Goal: Use online tool/utility: Utilize a website feature to perform a specific function

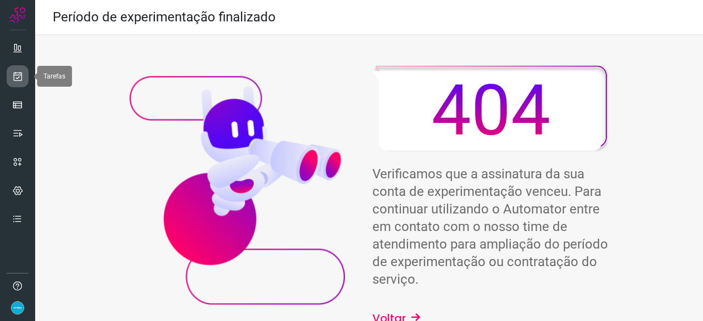
click at [7, 69] on link at bounding box center [18, 76] width 22 height 22
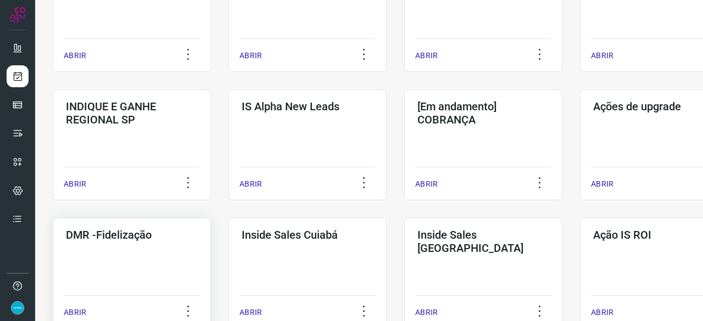
scroll to position [384, 0]
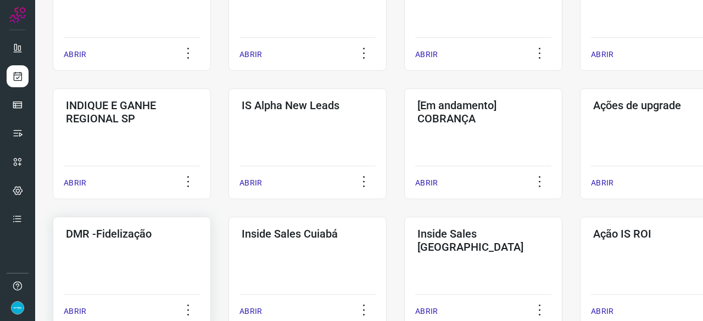
click at [80, 308] on p "ABRIR" at bounding box center [75, 312] width 23 height 12
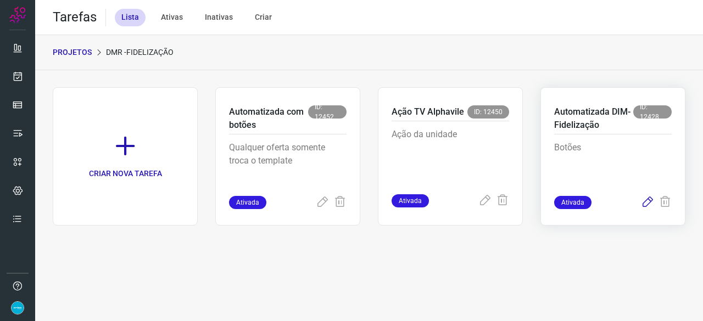
click at [648, 201] on icon at bounding box center [647, 202] width 13 height 13
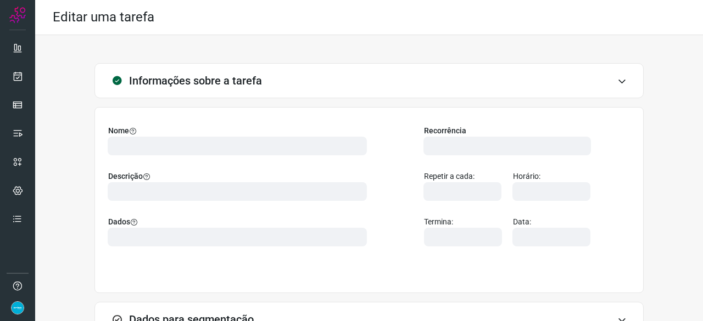
scroll to position [123, 0]
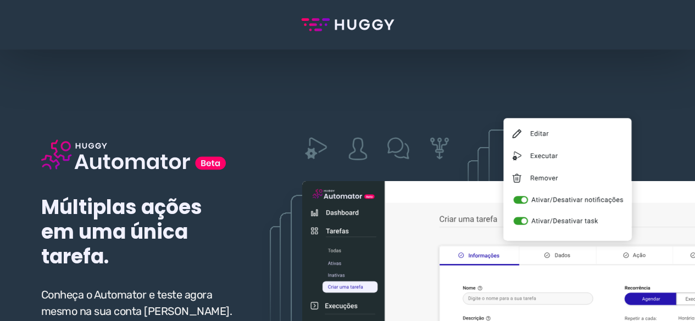
scroll to position [165, 0]
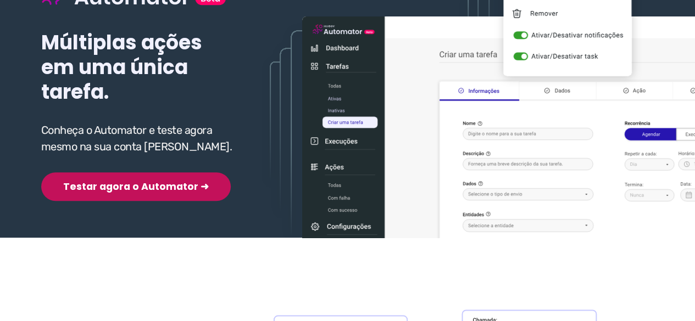
click at [113, 187] on button "Testar agora o Automator ➜" at bounding box center [135, 186] width 189 height 29
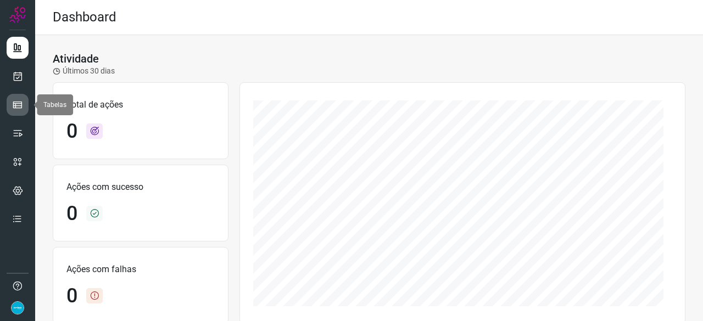
click at [20, 103] on icon at bounding box center [17, 104] width 11 height 11
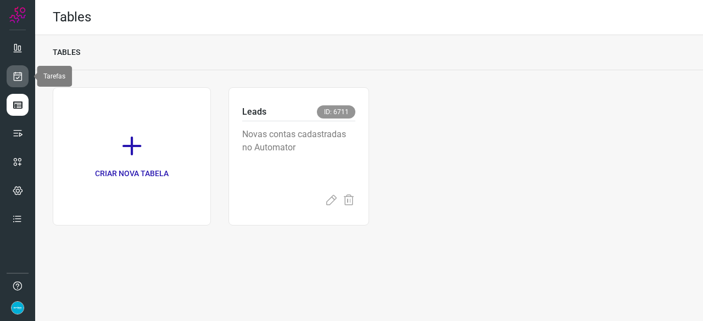
click at [22, 73] on icon at bounding box center [18, 76] width 12 height 11
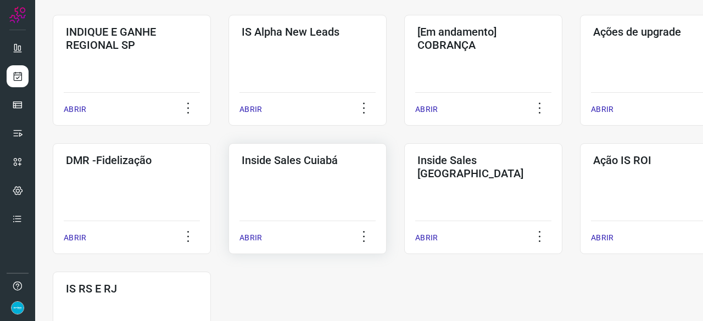
scroll to position [494, 0]
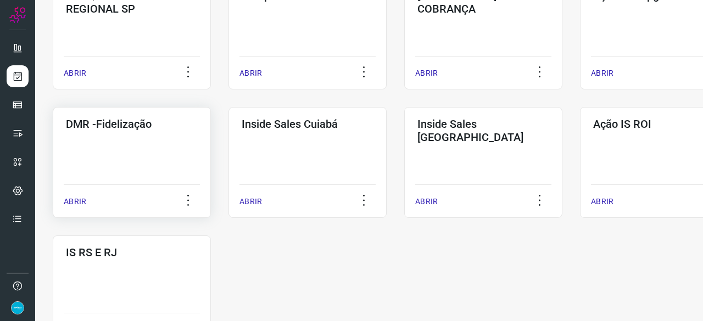
click at [72, 201] on p "ABRIR" at bounding box center [75, 202] width 23 height 12
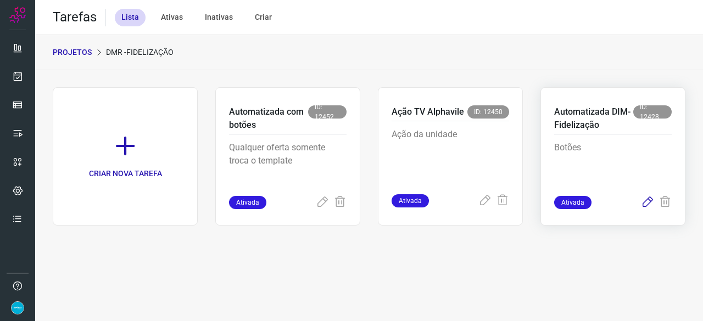
click at [646, 200] on icon at bounding box center [647, 202] width 13 height 13
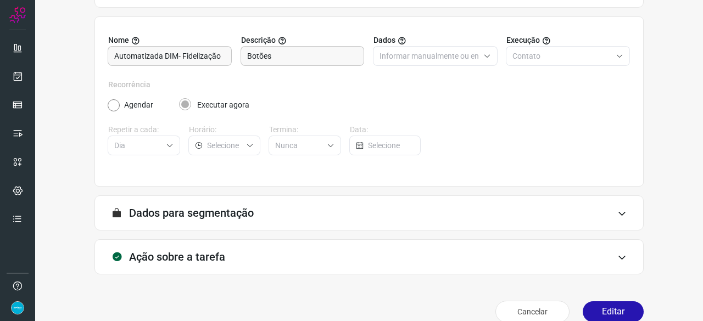
scroll to position [107, 0]
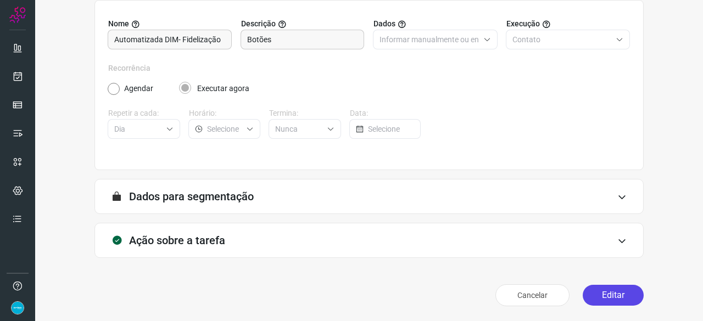
click at [601, 297] on button "Editar" at bounding box center [613, 295] width 61 height 21
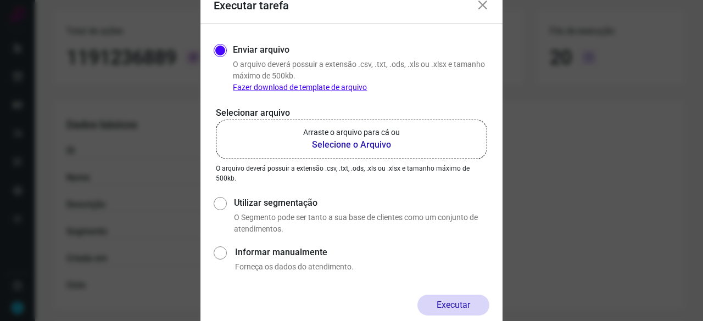
click at [345, 144] on b "Selecione o Arquivo" at bounding box center [351, 144] width 97 height 13
click at [0, 0] on input "Arraste o arquivo para cá ou Selecione o Arquivo" at bounding box center [0, 0] width 0 height 0
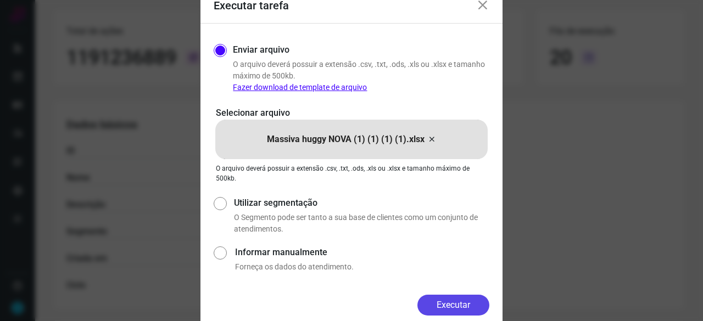
click at [449, 301] on button "Executar" at bounding box center [453, 305] width 72 height 21
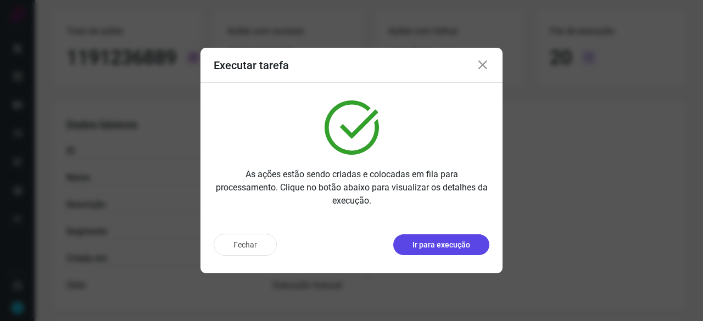
click at [430, 250] on p "Ir para execução" at bounding box center [441, 245] width 58 height 12
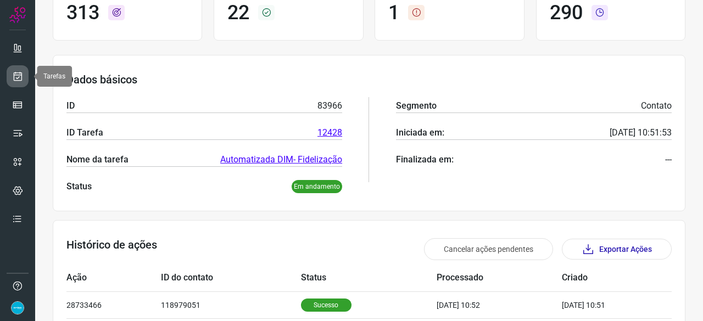
click at [19, 76] on icon at bounding box center [18, 76] width 12 height 11
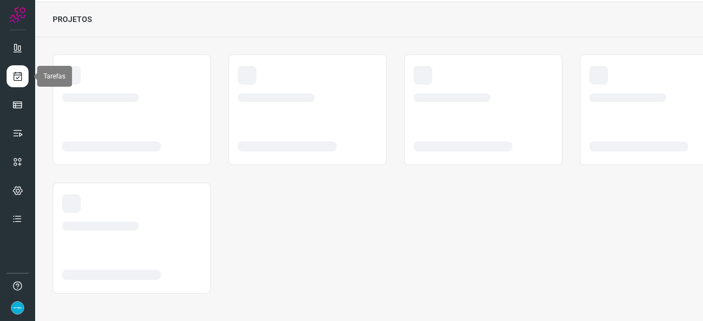
scroll to position [33, 0]
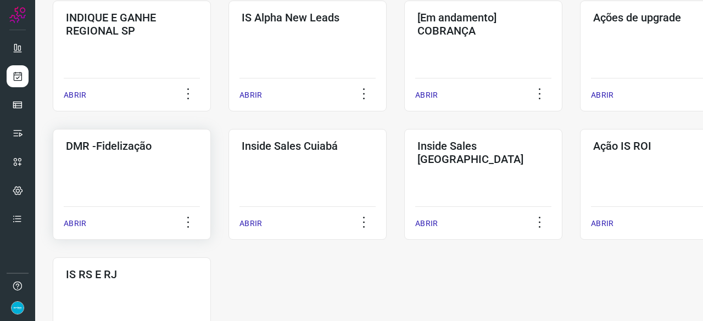
click at [85, 224] on p "ABRIR" at bounding box center [75, 224] width 23 height 12
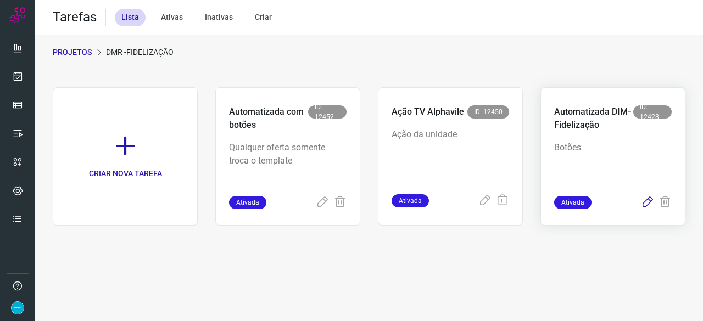
click at [646, 201] on icon at bounding box center [647, 202] width 13 height 13
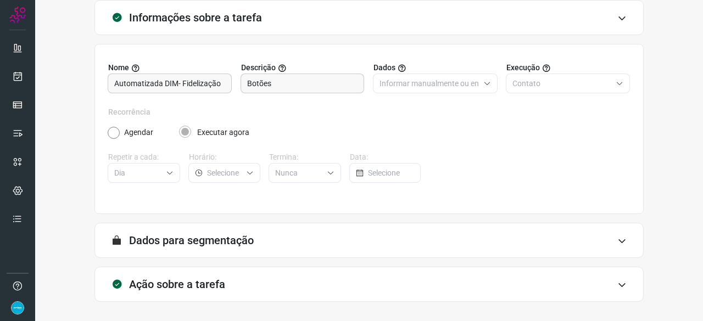
scroll to position [107, 0]
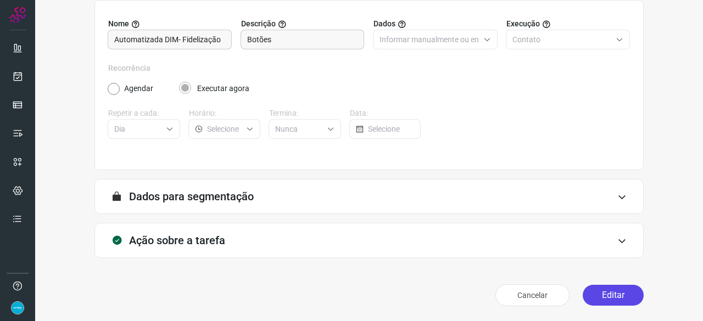
click at [600, 292] on button "Editar" at bounding box center [613, 295] width 61 height 21
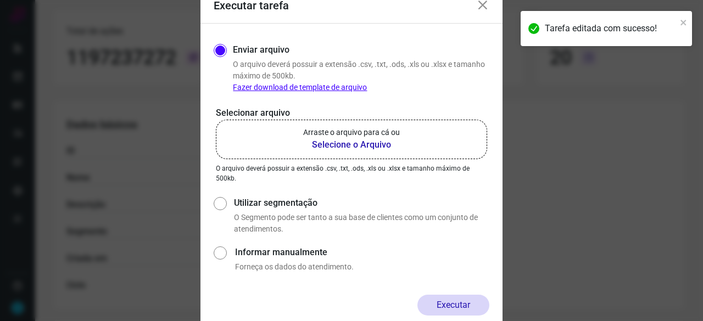
click at [327, 148] on b "Selecione o Arquivo" at bounding box center [351, 144] width 97 height 13
click at [0, 0] on input "Arraste o arquivo para cá ou Selecione o Arquivo" at bounding box center [0, 0] width 0 height 0
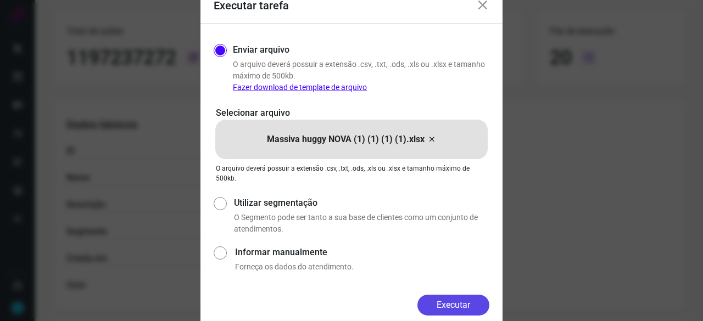
click at [465, 306] on button "Executar" at bounding box center [453, 305] width 72 height 21
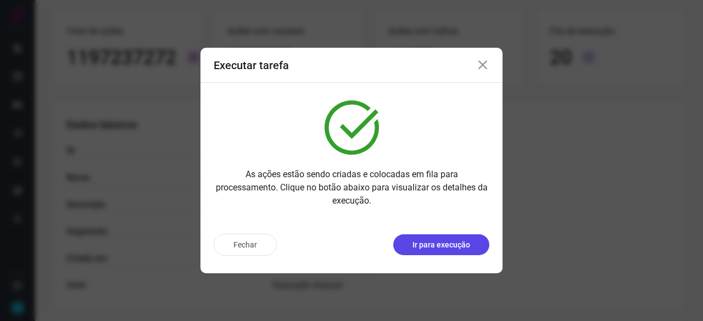
click at [408, 248] on button "Ir para execução" at bounding box center [441, 244] width 96 height 21
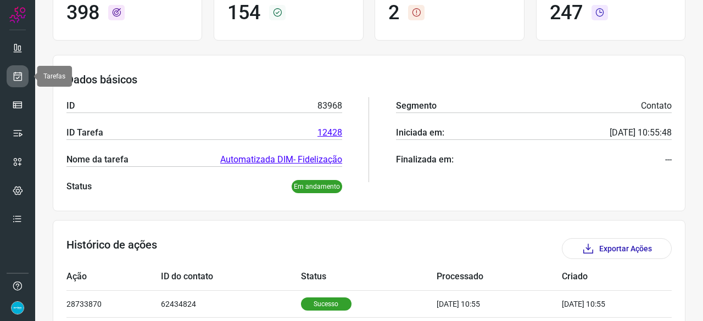
click at [16, 76] on icon at bounding box center [18, 76] width 12 height 11
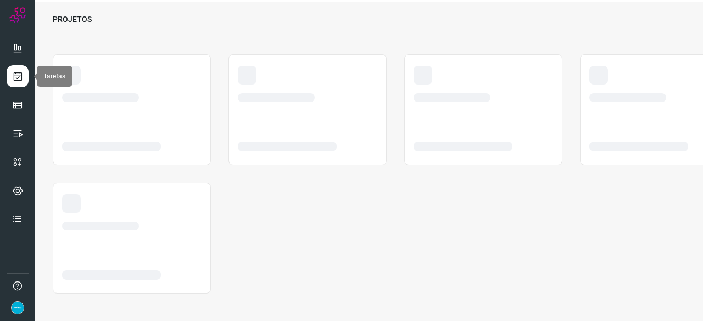
scroll to position [33, 0]
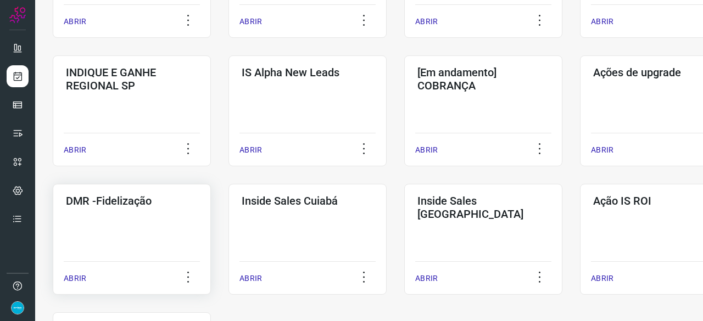
click at [76, 279] on p "ABRIR" at bounding box center [75, 279] width 23 height 12
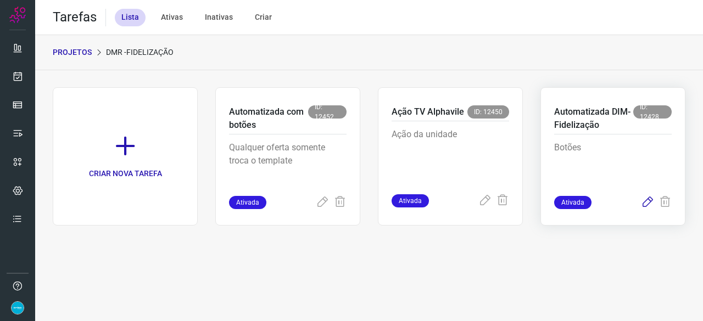
click at [649, 200] on icon at bounding box center [647, 202] width 13 height 13
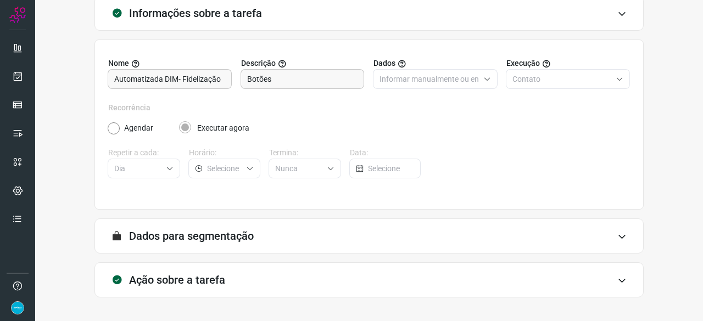
scroll to position [107, 0]
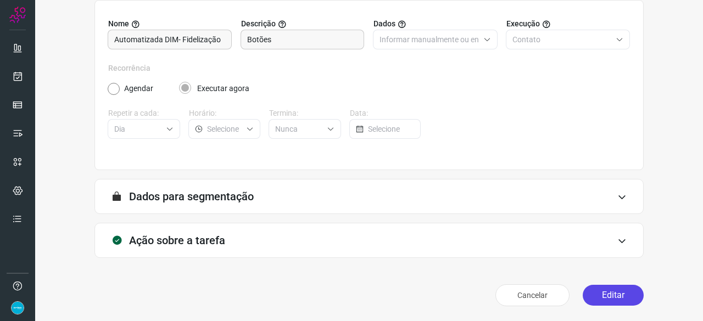
click at [624, 288] on button "Editar" at bounding box center [613, 295] width 61 height 21
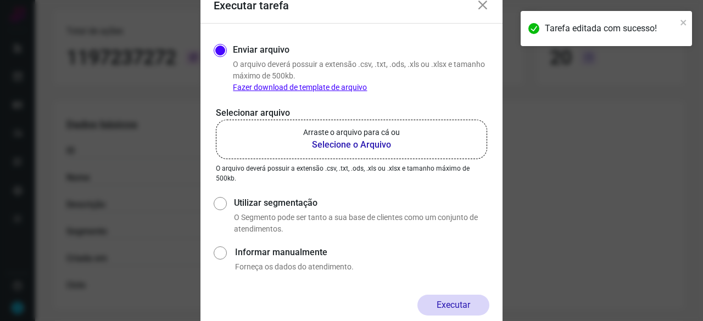
click at [325, 144] on b "Selecione o Arquivo" at bounding box center [351, 144] width 97 height 13
click at [0, 0] on input "Arraste o arquivo para cá ou Selecione o Arquivo" at bounding box center [0, 0] width 0 height 0
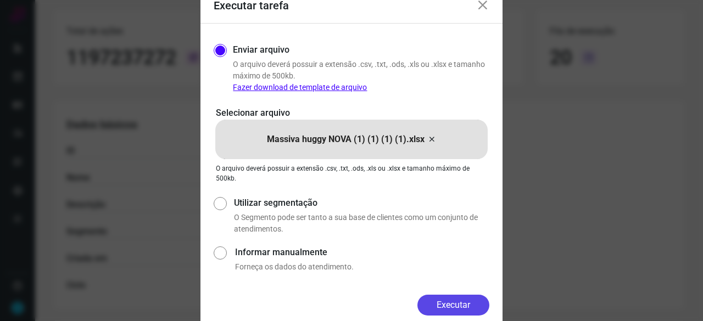
click at [455, 304] on button "Executar" at bounding box center [453, 305] width 72 height 21
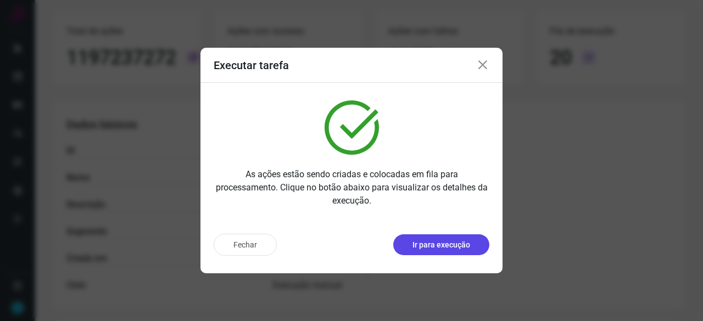
click at [452, 243] on p "Ir para execução" at bounding box center [441, 245] width 58 height 12
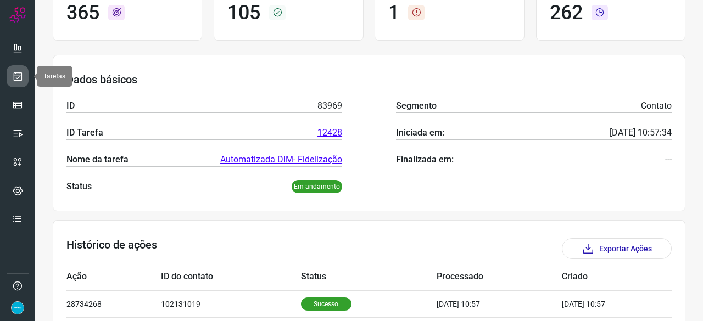
click at [21, 77] on icon at bounding box center [18, 76] width 12 height 11
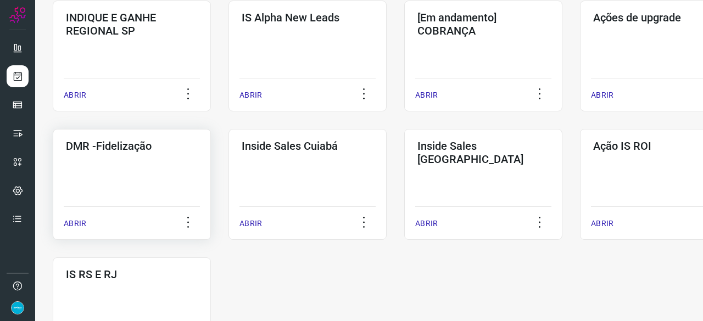
click at [69, 222] on p "ABRIR" at bounding box center [75, 224] width 23 height 12
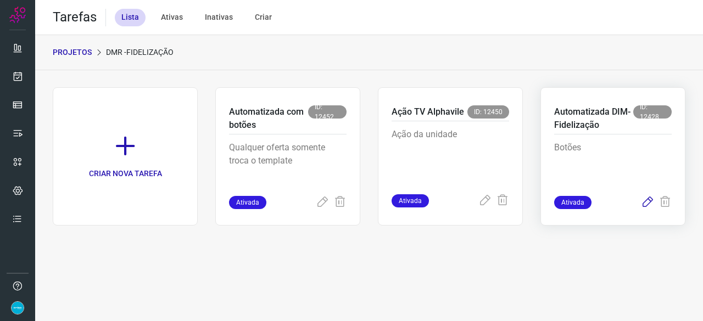
click at [646, 203] on icon at bounding box center [647, 202] width 13 height 13
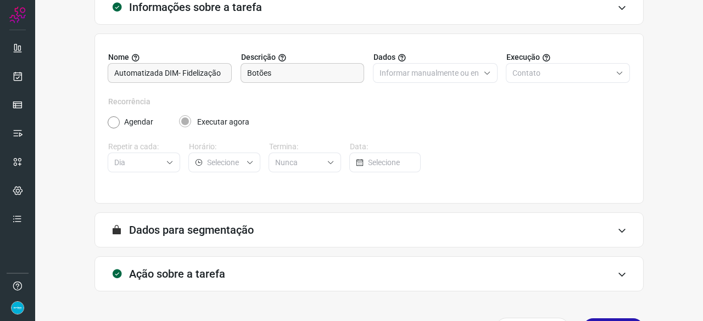
scroll to position [107, 0]
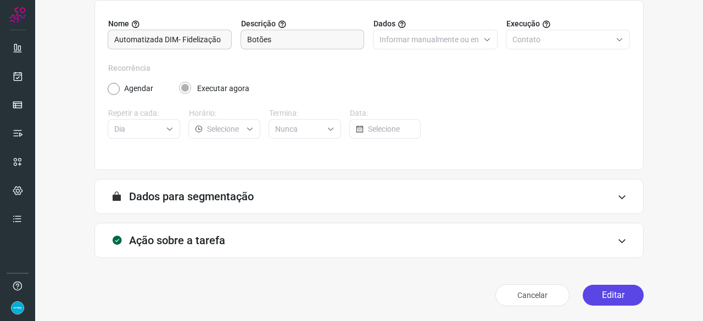
click at [615, 301] on button "Editar" at bounding box center [613, 295] width 61 height 21
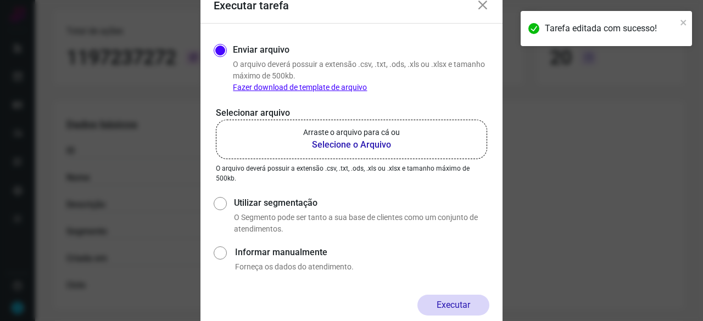
click at [334, 147] on b "Selecione o Arquivo" at bounding box center [351, 144] width 97 height 13
click at [0, 0] on input "Arraste o arquivo para cá ou Selecione o Arquivo" at bounding box center [0, 0] width 0 height 0
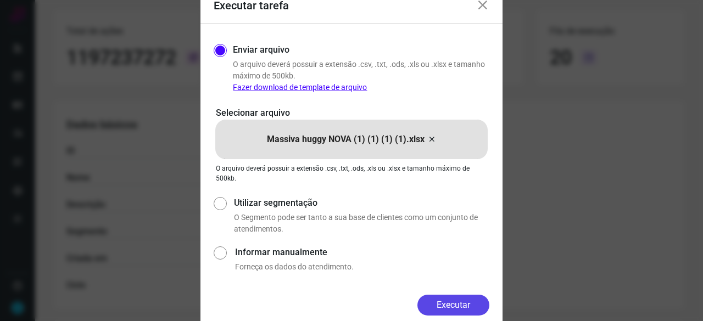
click at [461, 305] on button "Executar" at bounding box center [453, 305] width 72 height 21
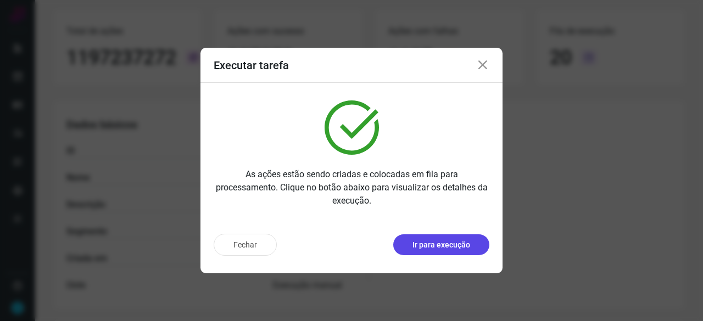
click at [456, 247] on p "Ir para execução" at bounding box center [441, 245] width 58 height 12
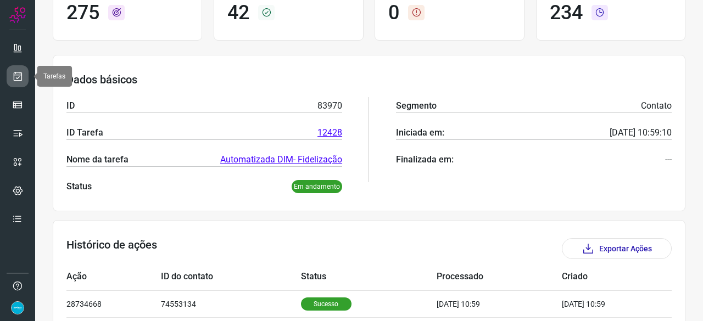
click at [16, 73] on icon at bounding box center [18, 76] width 12 height 11
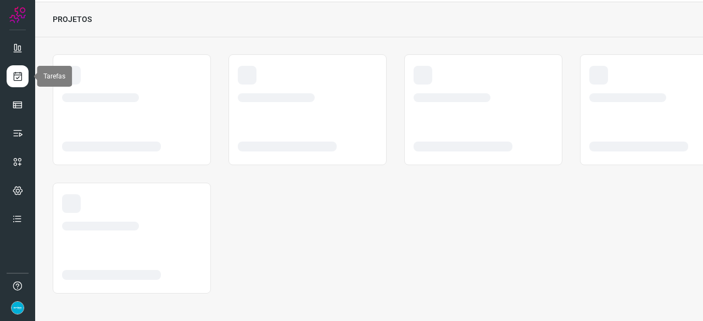
scroll to position [33, 0]
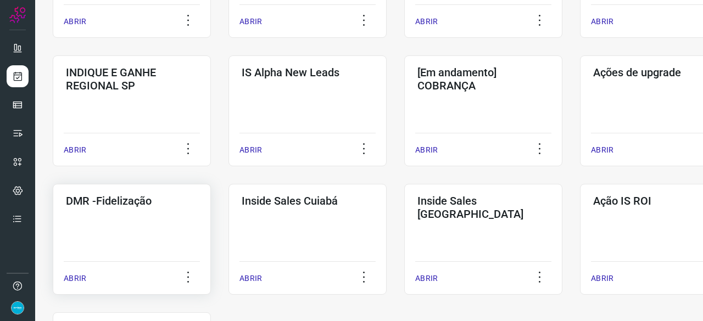
click at [72, 281] on p "ABRIR" at bounding box center [75, 279] width 23 height 12
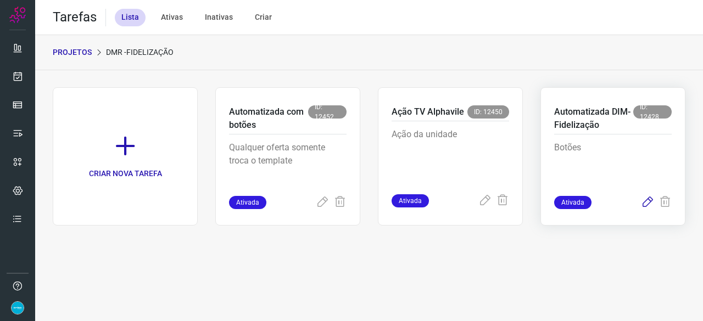
click at [649, 201] on icon at bounding box center [647, 202] width 13 height 13
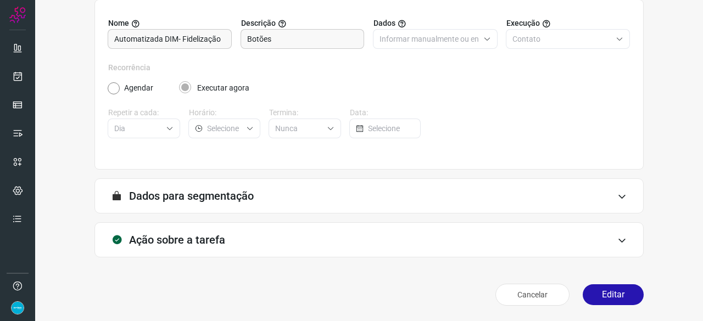
scroll to position [107, 0]
click at [611, 296] on button "Editar" at bounding box center [613, 295] width 61 height 21
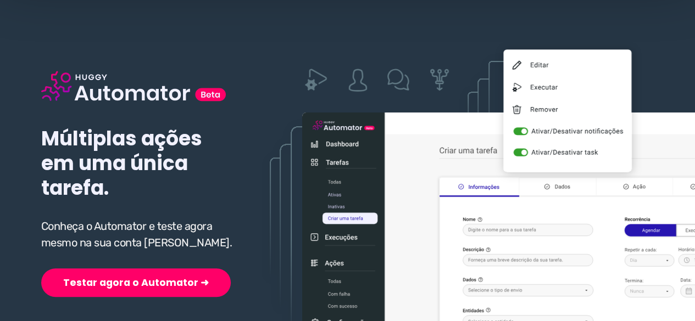
scroll to position [220, 0]
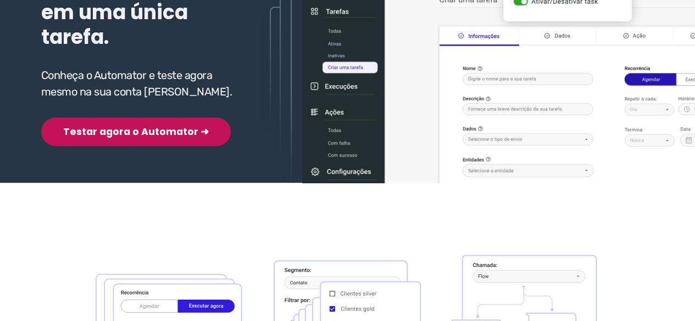
click at [104, 135] on button "Testar agora o Automator ➜" at bounding box center [135, 131] width 189 height 29
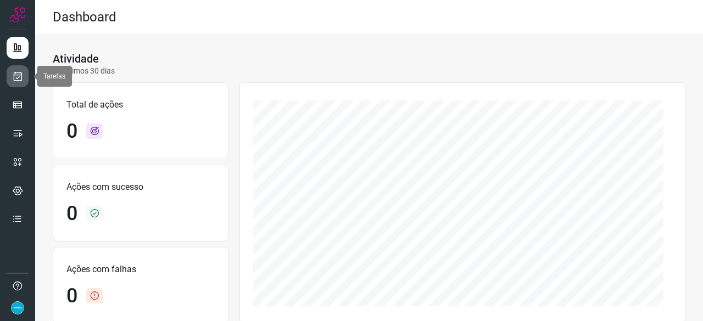
click at [19, 73] on icon at bounding box center [18, 76] width 12 height 11
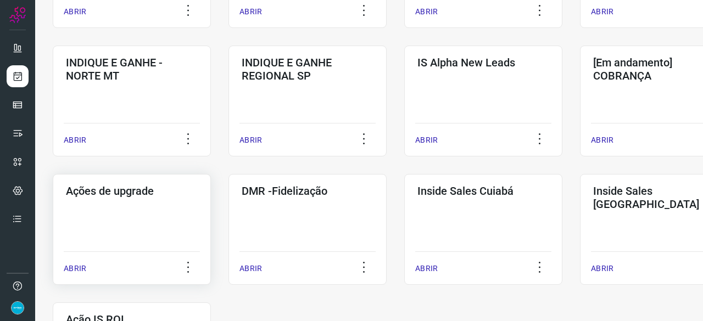
scroll to position [439, 0]
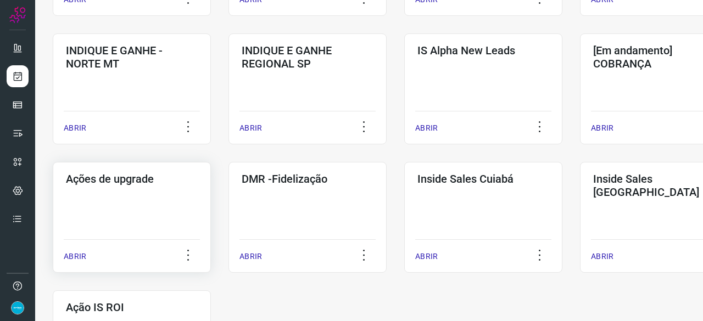
click at [79, 255] on p "ABRIR" at bounding box center [75, 257] width 23 height 12
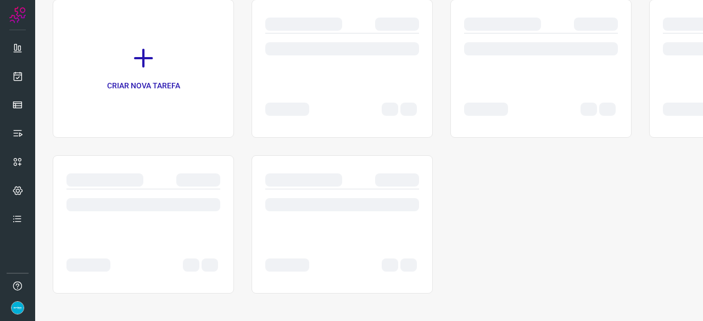
scroll to position [88, 0]
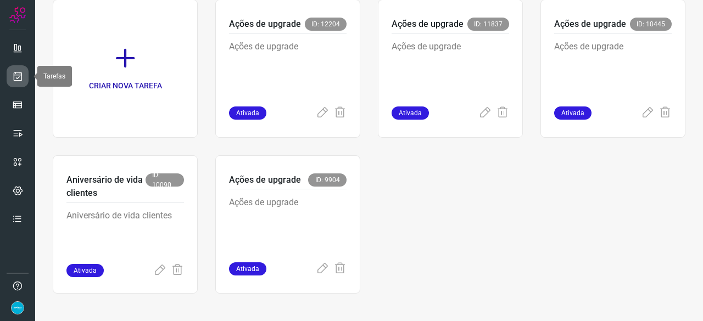
click at [14, 74] on icon at bounding box center [18, 76] width 12 height 11
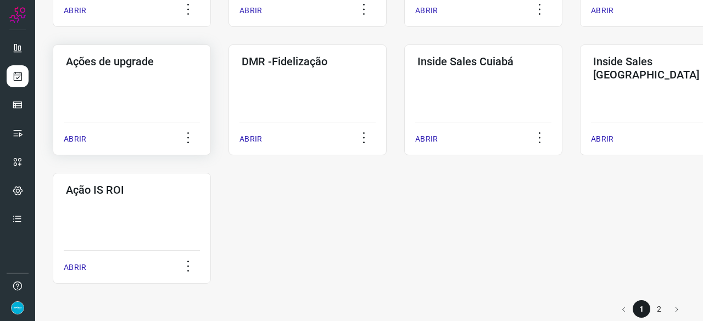
scroll to position [573, 0]
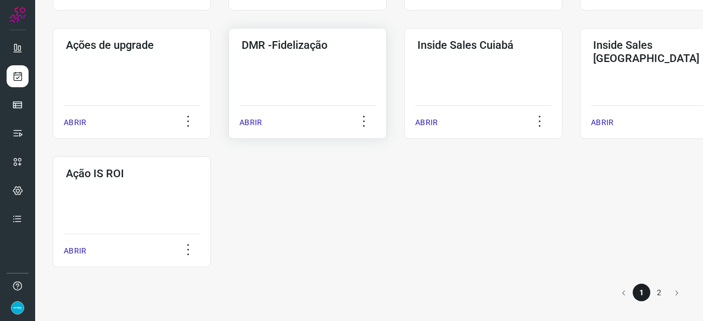
click at [247, 123] on p "ABRIR" at bounding box center [250, 123] width 23 height 12
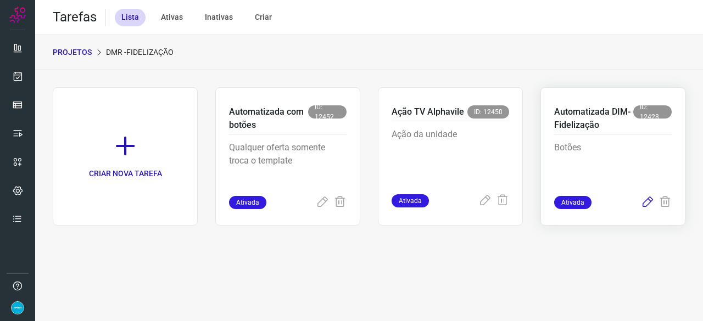
click at [646, 199] on icon at bounding box center [647, 202] width 13 height 13
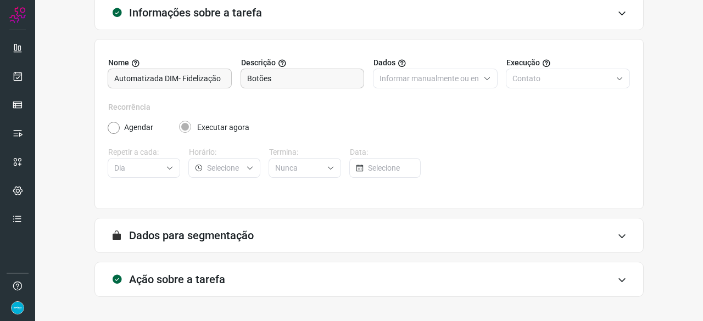
scroll to position [107, 0]
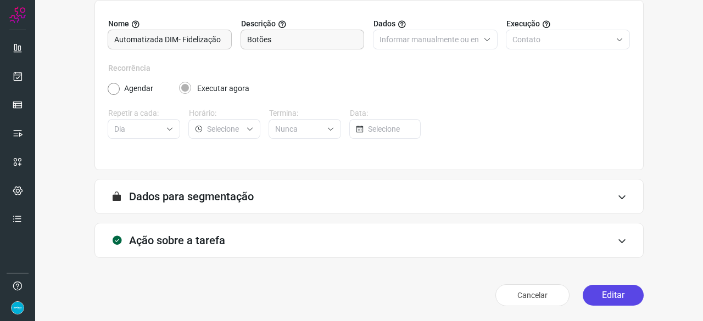
click at [589, 291] on button "Editar" at bounding box center [613, 295] width 61 height 21
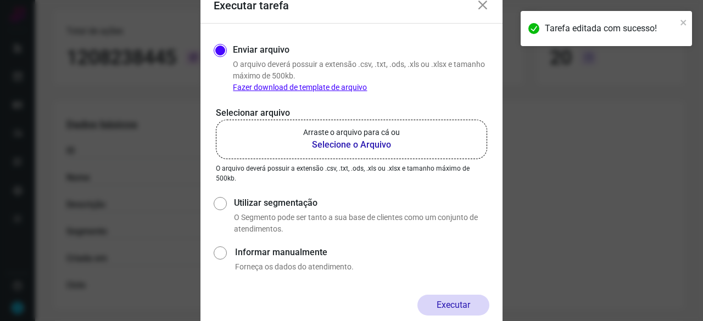
click at [341, 147] on b "Selecione o Arquivo" at bounding box center [351, 144] width 97 height 13
click at [0, 0] on input "Arraste o arquivo para cá ou Selecione o Arquivo" at bounding box center [0, 0] width 0 height 0
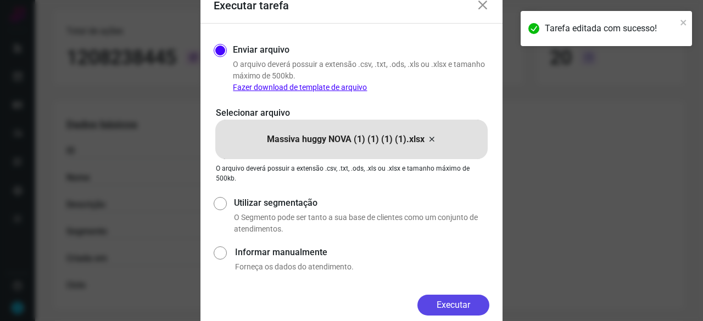
click at [471, 307] on button "Executar" at bounding box center [453, 305] width 72 height 21
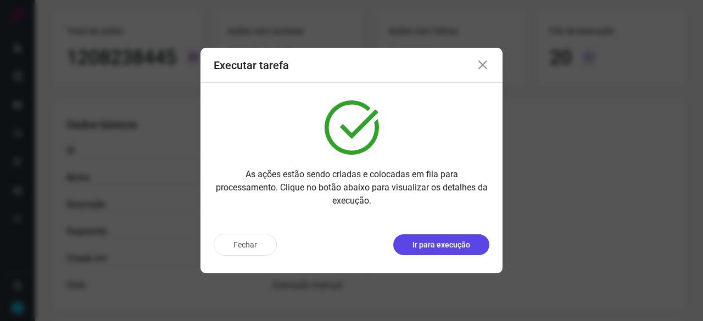
click at [439, 244] on p "Ir para execução" at bounding box center [441, 245] width 58 height 12
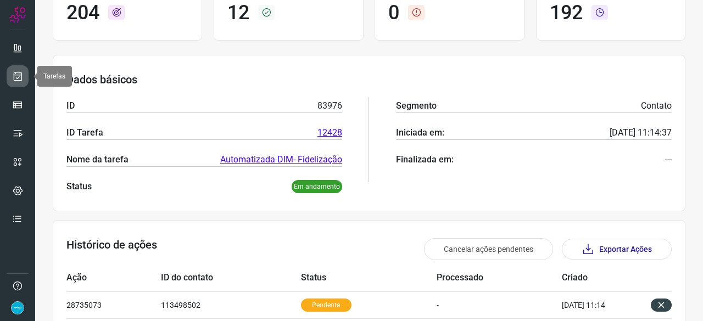
click at [14, 72] on icon at bounding box center [18, 76] width 12 height 11
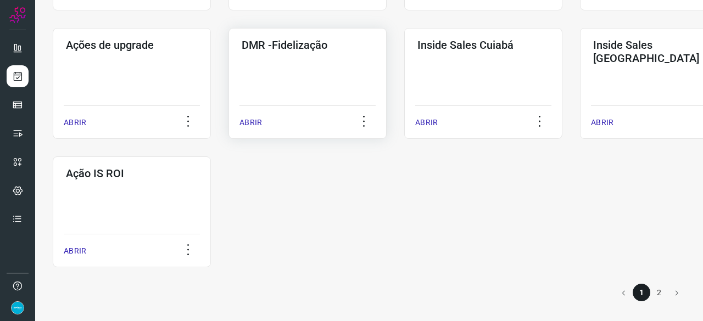
click at [253, 121] on p "ABRIR" at bounding box center [250, 123] width 23 height 12
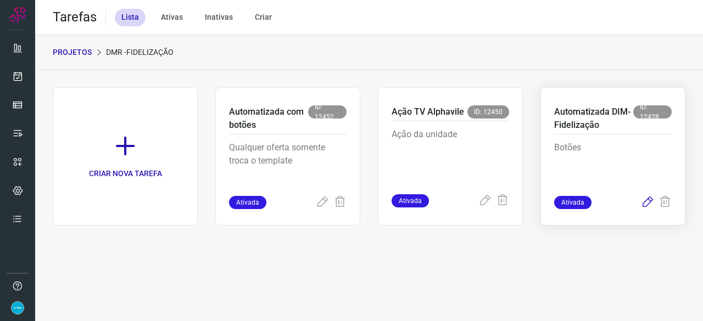
click at [648, 203] on icon at bounding box center [647, 202] width 13 height 13
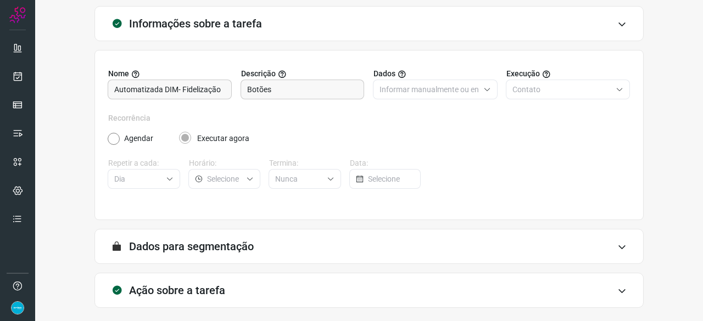
scroll to position [107, 0]
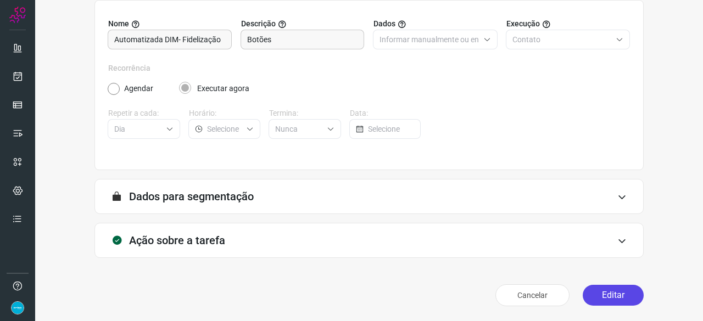
click at [604, 297] on button "Editar" at bounding box center [613, 295] width 61 height 21
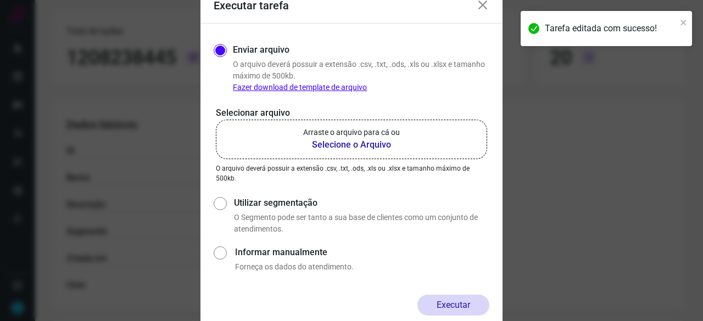
click at [338, 143] on b "Selecione o Arquivo" at bounding box center [351, 144] width 97 height 13
click at [0, 0] on input "Arraste o arquivo para cá ou Selecione o Arquivo" at bounding box center [0, 0] width 0 height 0
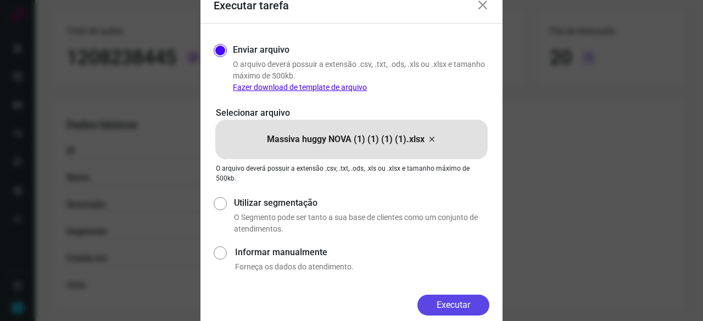
click at [450, 304] on button "Executar" at bounding box center [453, 305] width 72 height 21
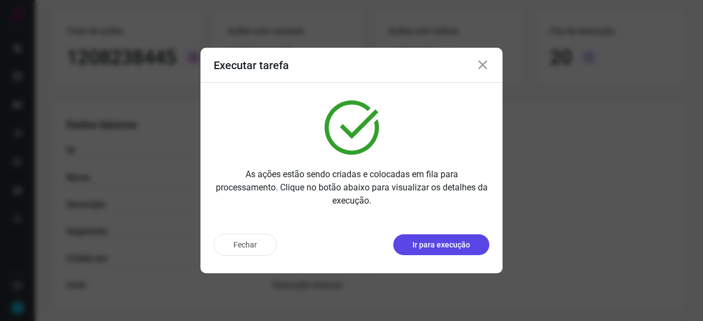
click at [428, 245] on p "Ir para execução" at bounding box center [441, 245] width 58 height 12
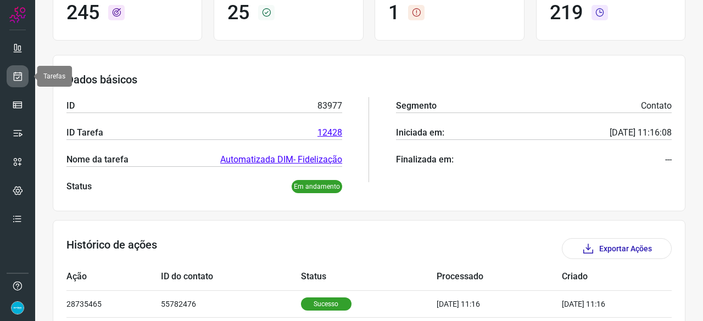
click at [18, 75] on icon at bounding box center [18, 76] width 12 height 11
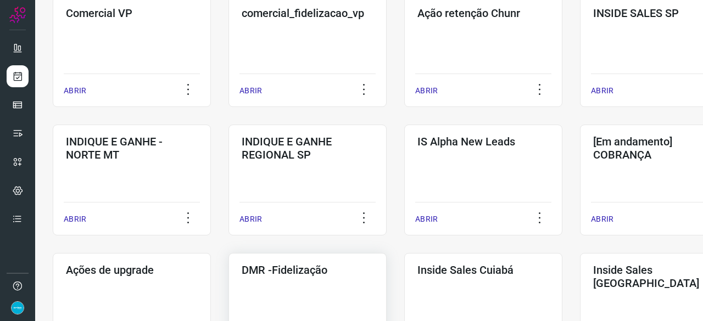
scroll to position [417, 0]
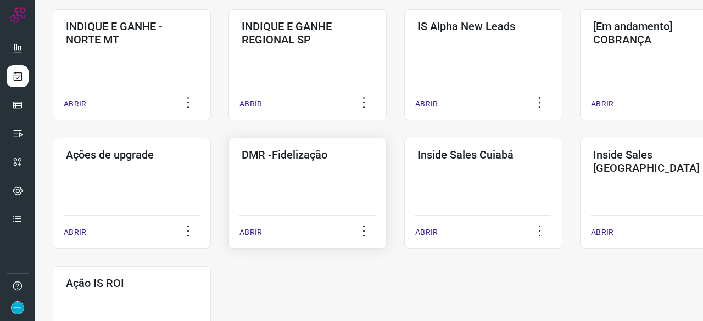
click at [256, 234] on p "ABRIR" at bounding box center [250, 233] width 23 height 12
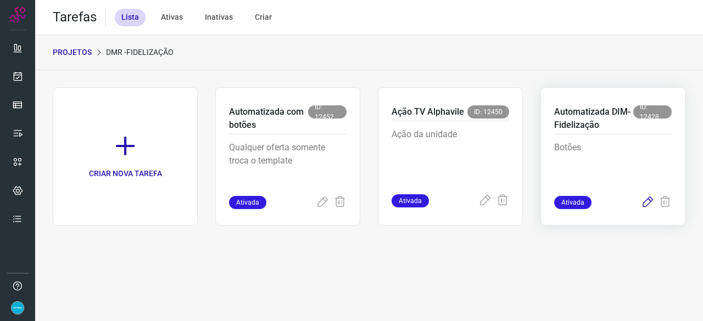
click at [652, 201] on icon at bounding box center [647, 202] width 13 height 13
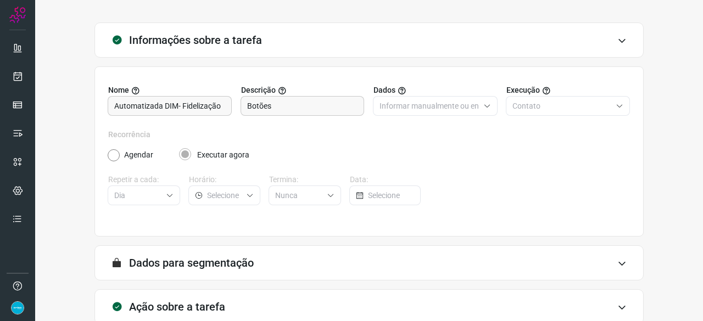
scroll to position [107, 0]
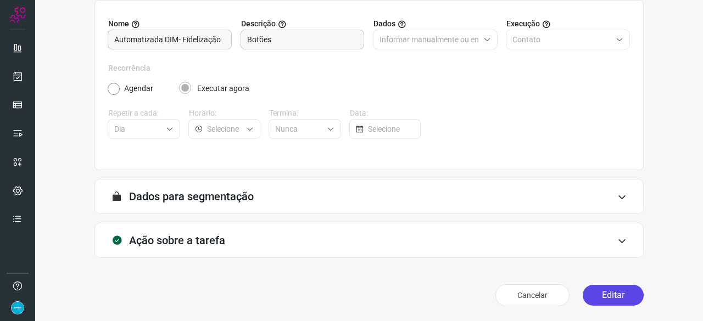
click at [602, 294] on button "Editar" at bounding box center [613, 295] width 61 height 21
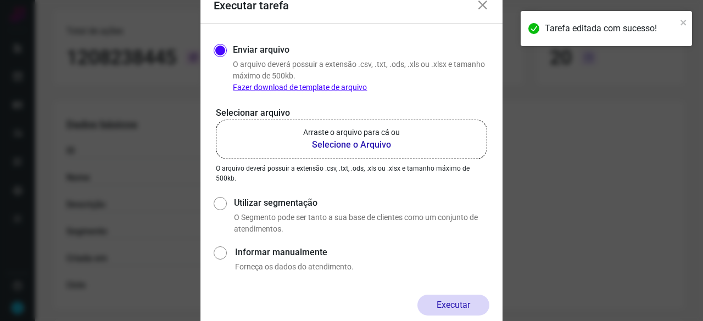
click at [364, 146] on b "Selecione o Arquivo" at bounding box center [351, 144] width 97 height 13
click at [0, 0] on input "Arraste o arquivo para cá ou Selecione o Arquivo" at bounding box center [0, 0] width 0 height 0
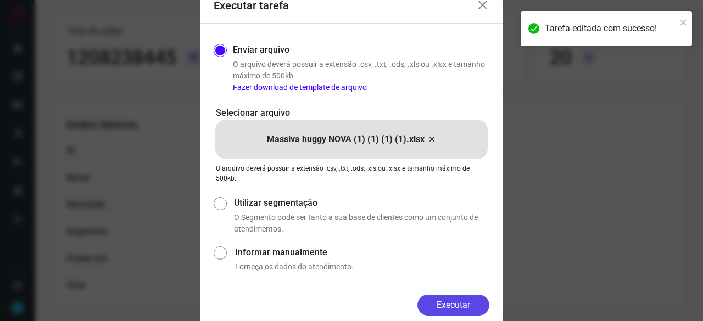
click at [443, 300] on button "Executar" at bounding box center [453, 305] width 72 height 21
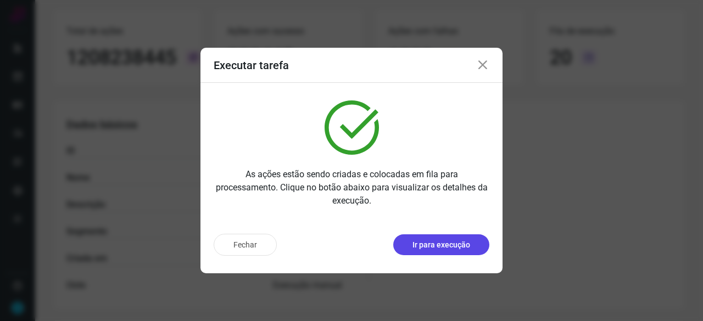
click at [427, 249] on p "Ir para execução" at bounding box center [441, 245] width 58 height 12
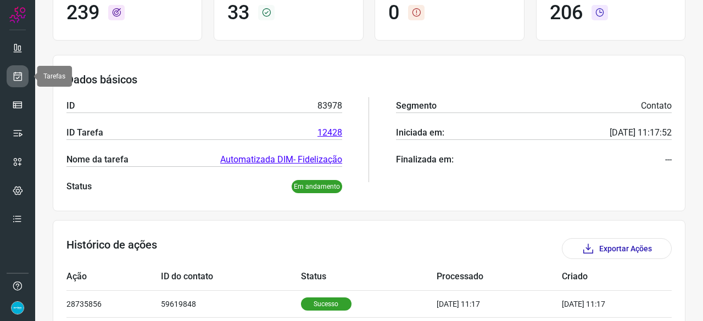
click at [18, 74] on icon at bounding box center [18, 76] width 12 height 11
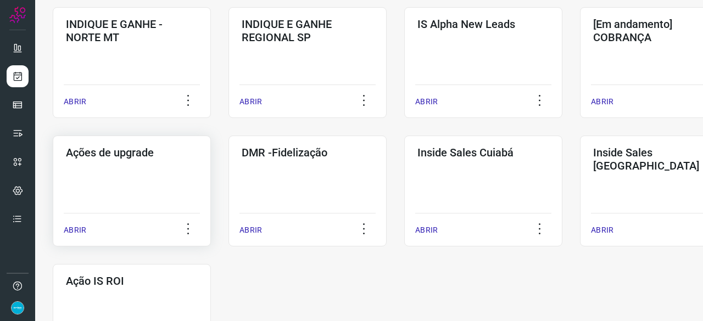
scroll to position [472, 0]
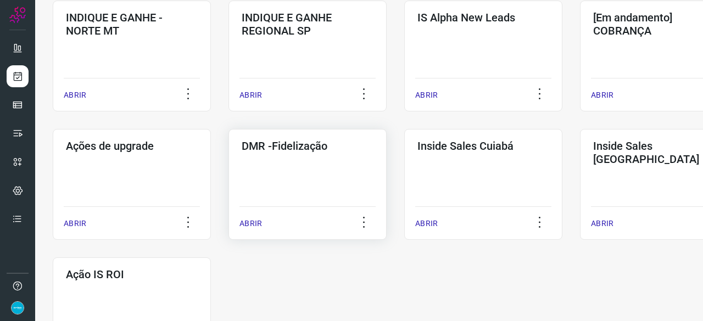
click at [260, 222] on p "ABRIR" at bounding box center [250, 224] width 23 height 12
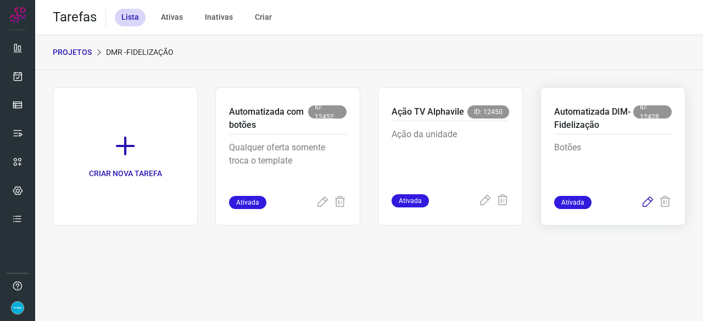
click at [646, 201] on icon at bounding box center [647, 202] width 13 height 13
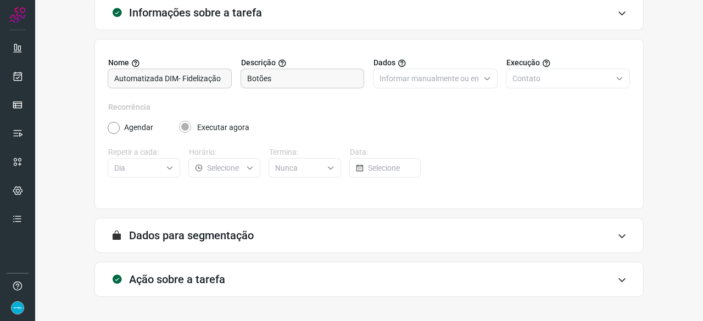
scroll to position [107, 0]
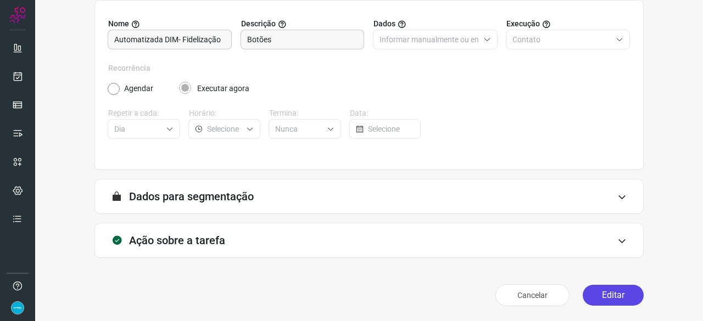
click at [613, 294] on button "Editar" at bounding box center [613, 295] width 61 height 21
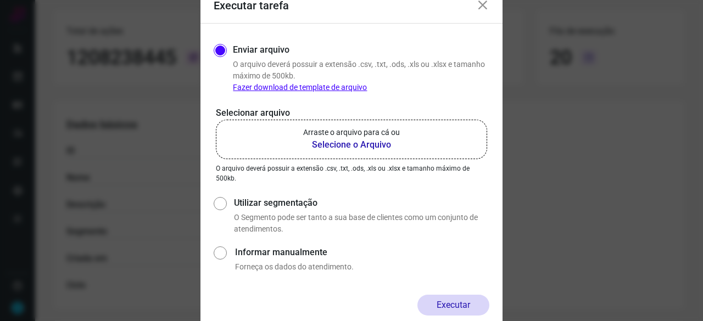
click at [335, 145] on b "Selecione o Arquivo" at bounding box center [351, 144] width 97 height 13
click at [0, 0] on input "Arraste o arquivo para cá ou Selecione o Arquivo" at bounding box center [0, 0] width 0 height 0
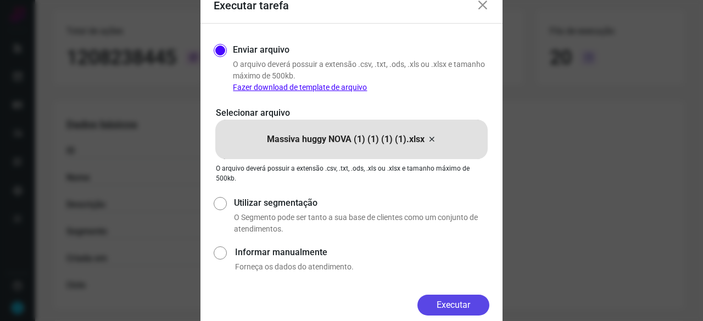
click at [481, 301] on button "Executar" at bounding box center [453, 305] width 72 height 21
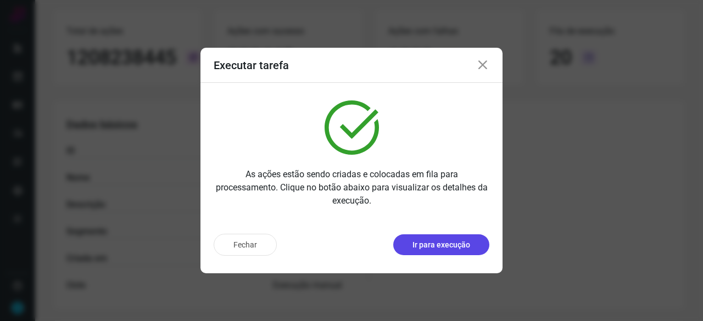
click at [453, 242] on p "Ir para execução" at bounding box center [441, 245] width 58 height 12
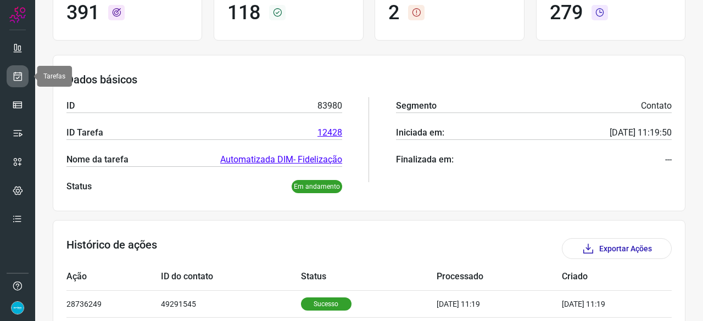
click at [18, 75] on icon at bounding box center [18, 76] width 12 height 11
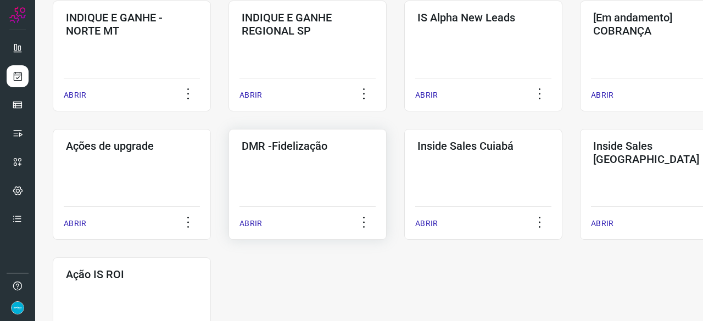
click at [259, 223] on p "ABRIR" at bounding box center [250, 224] width 23 height 12
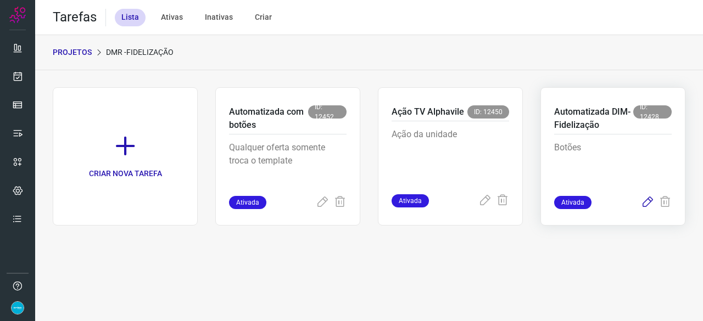
click at [647, 203] on icon at bounding box center [647, 202] width 13 height 13
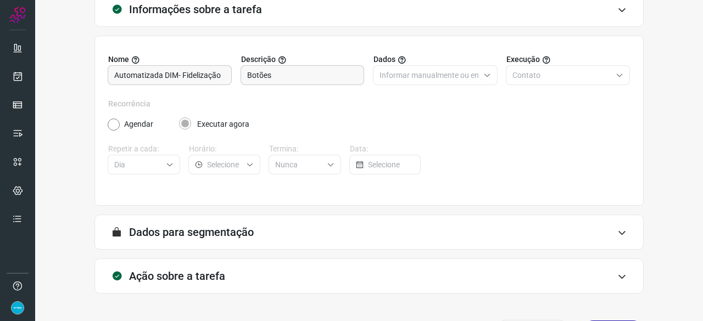
scroll to position [107, 0]
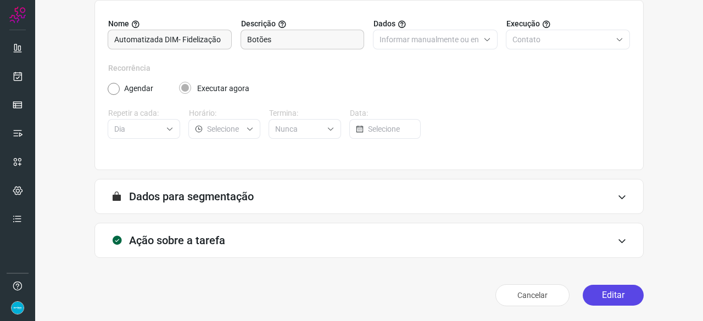
click at [608, 299] on button "Editar" at bounding box center [613, 295] width 61 height 21
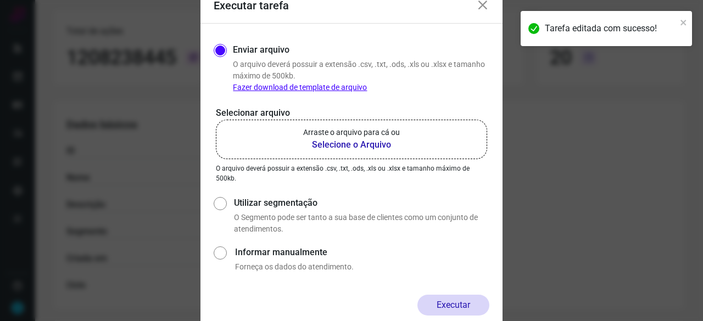
click at [346, 145] on b "Selecione o Arquivo" at bounding box center [351, 144] width 97 height 13
click at [0, 0] on input "Arraste o arquivo para cá ou Selecione o Arquivo" at bounding box center [0, 0] width 0 height 0
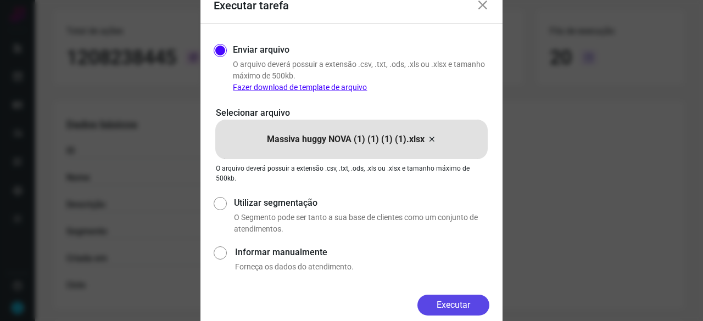
click at [458, 308] on button "Executar" at bounding box center [453, 305] width 72 height 21
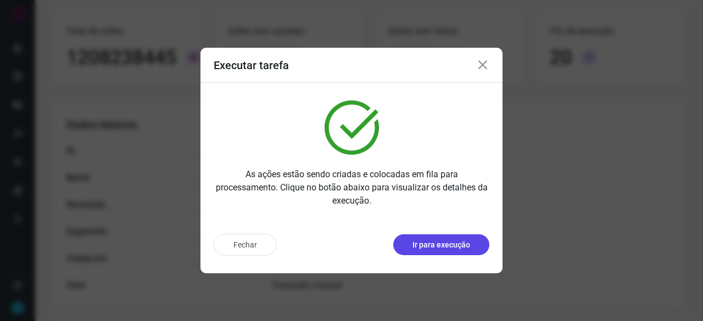
click at [438, 248] on p "Ir para execução" at bounding box center [441, 245] width 58 height 12
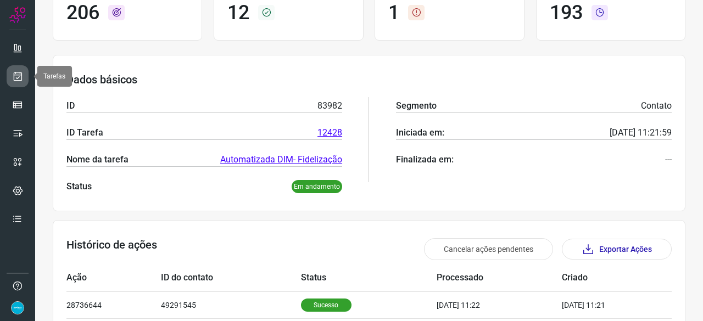
click at [21, 72] on icon at bounding box center [18, 76] width 12 height 11
